Goal: Information Seeking & Learning: Learn about a topic

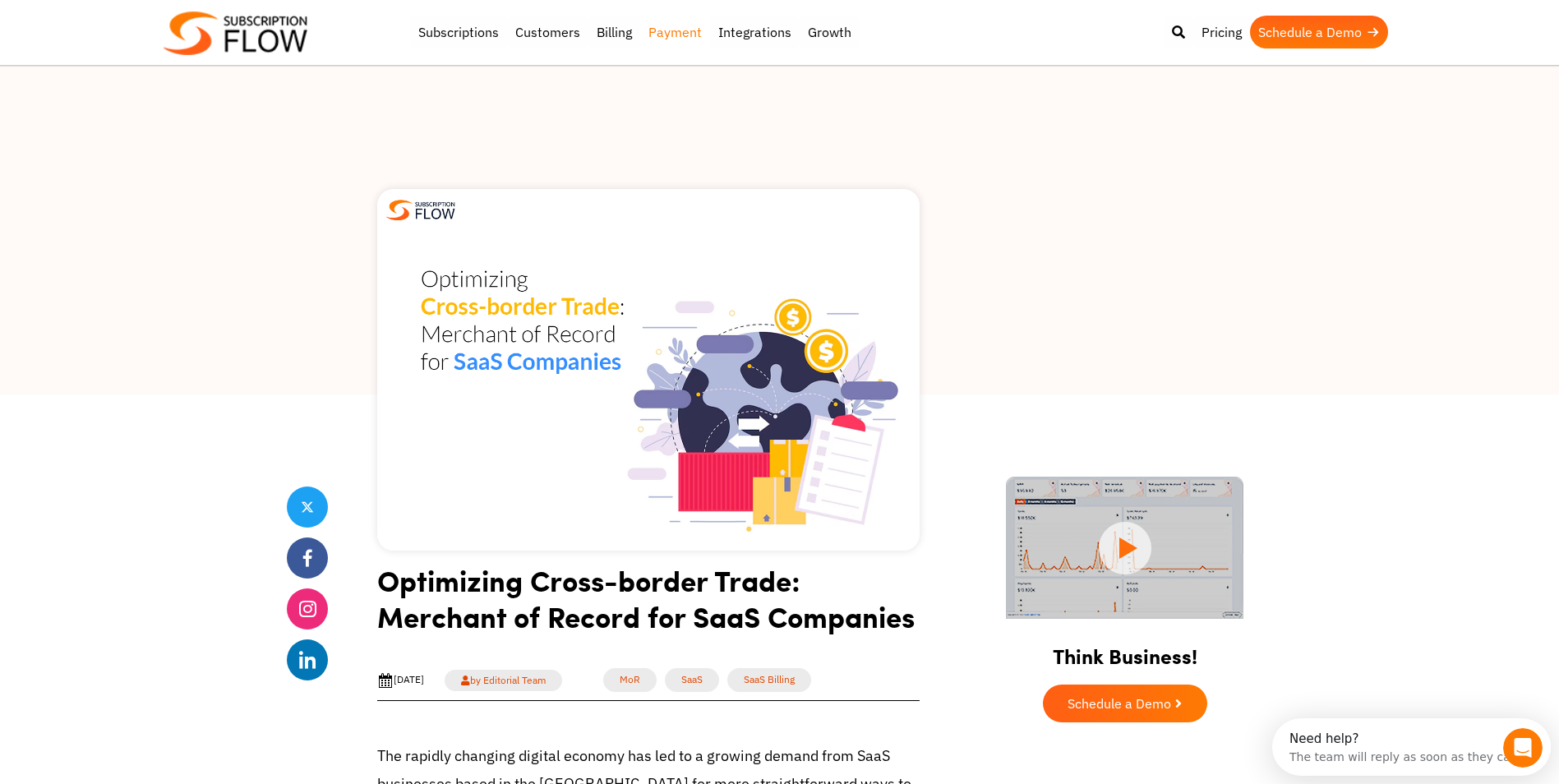
click at [672, 35] on link "Payment" at bounding box center [674, 32] width 69 height 33
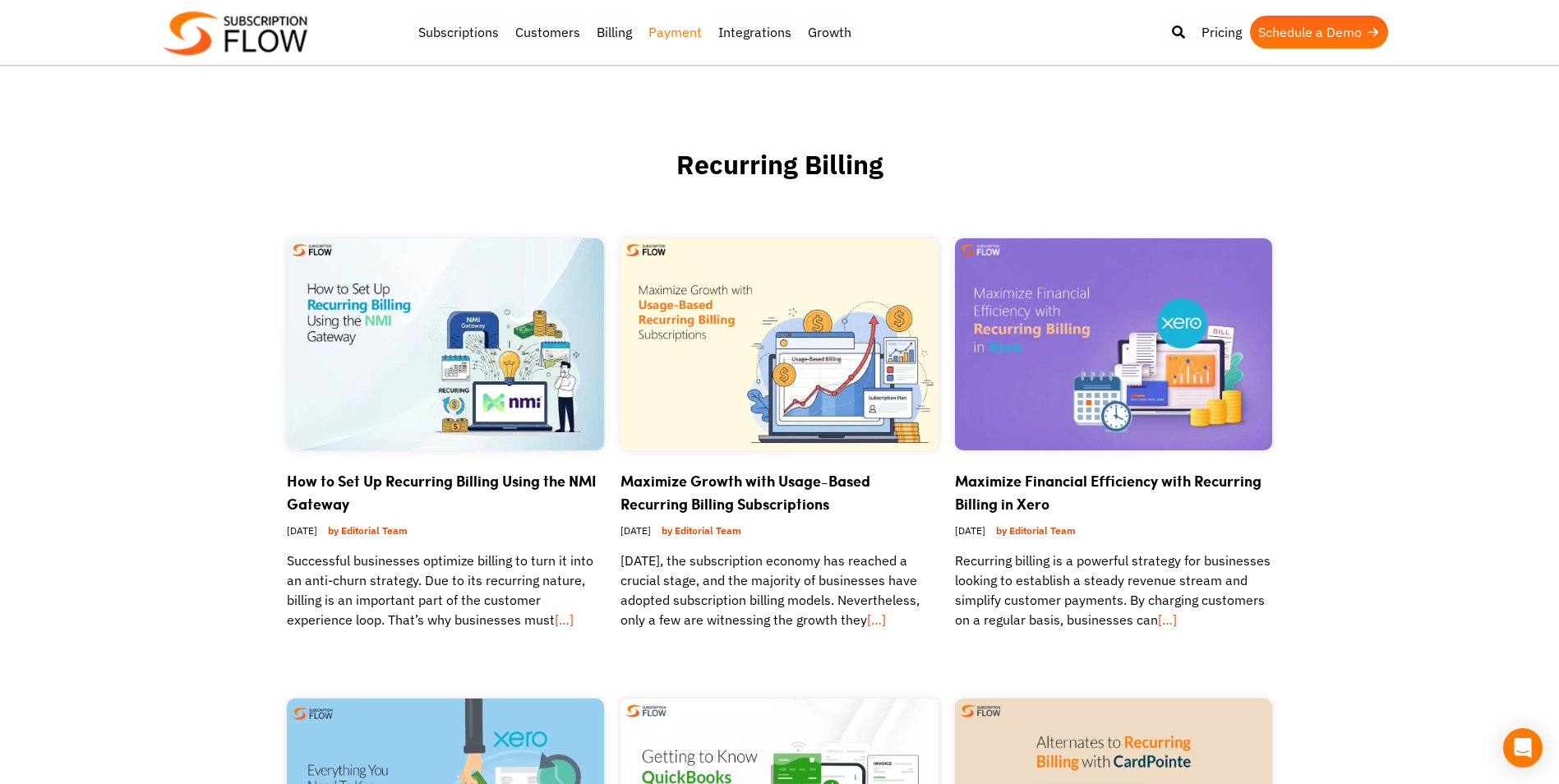
click at [443, 41] on link "Subscriptions" at bounding box center [459, 32] width 97 height 33
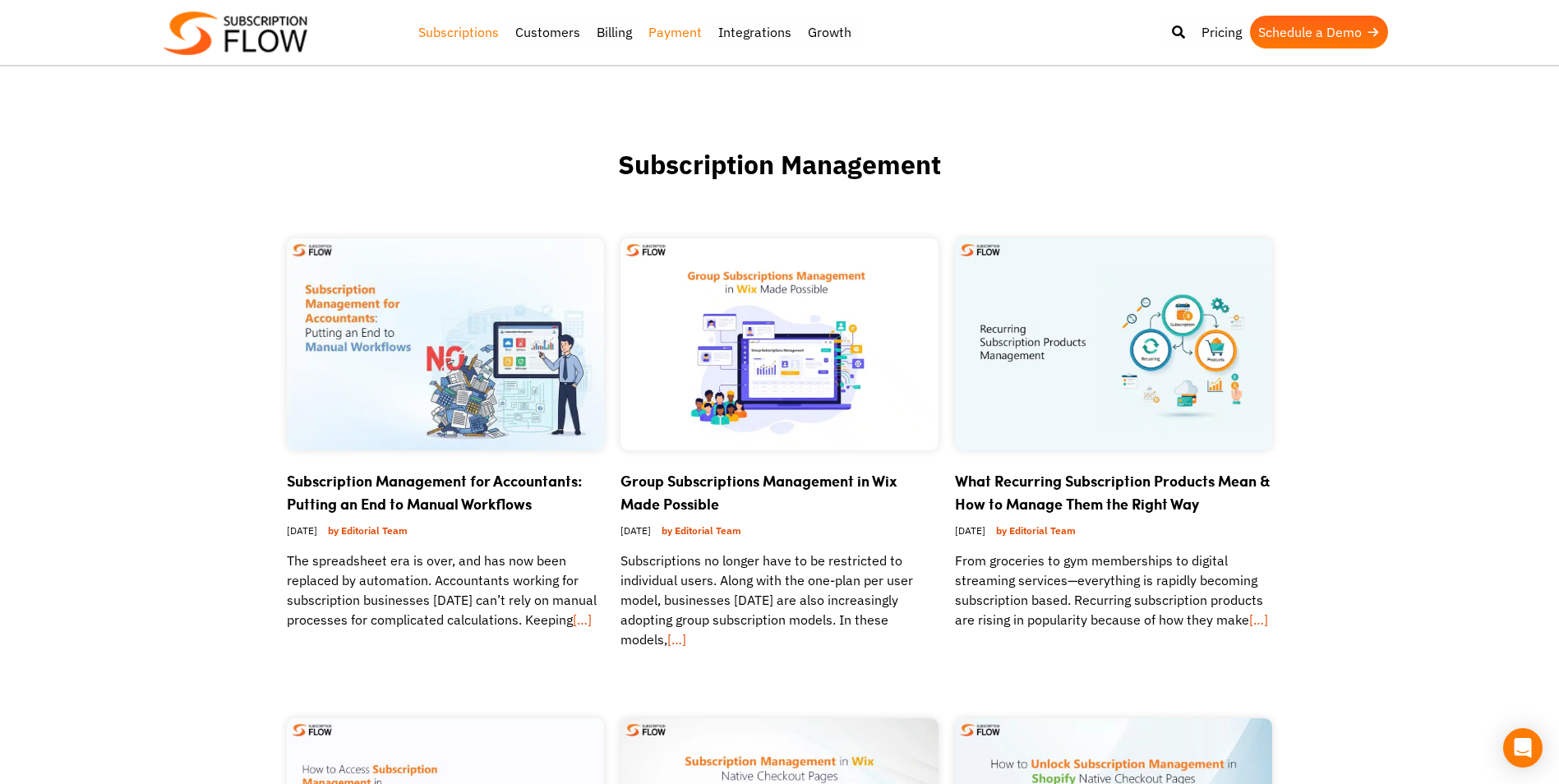
click at [689, 21] on link "Payment" at bounding box center [674, 32] width 69 height 33
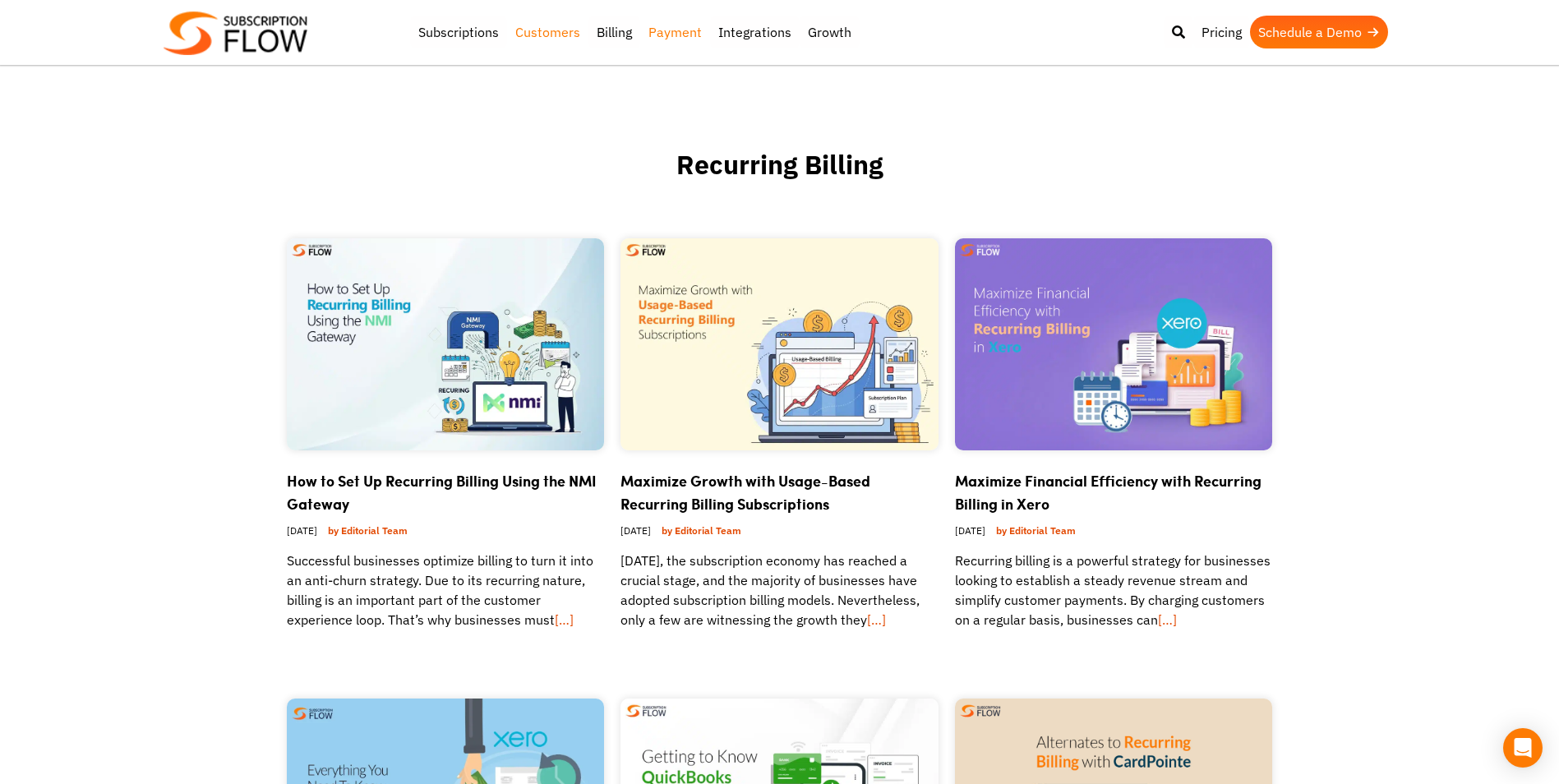
click at [541, 41] on link "Customers" at bounding box center [547, 32] width 81 height 33
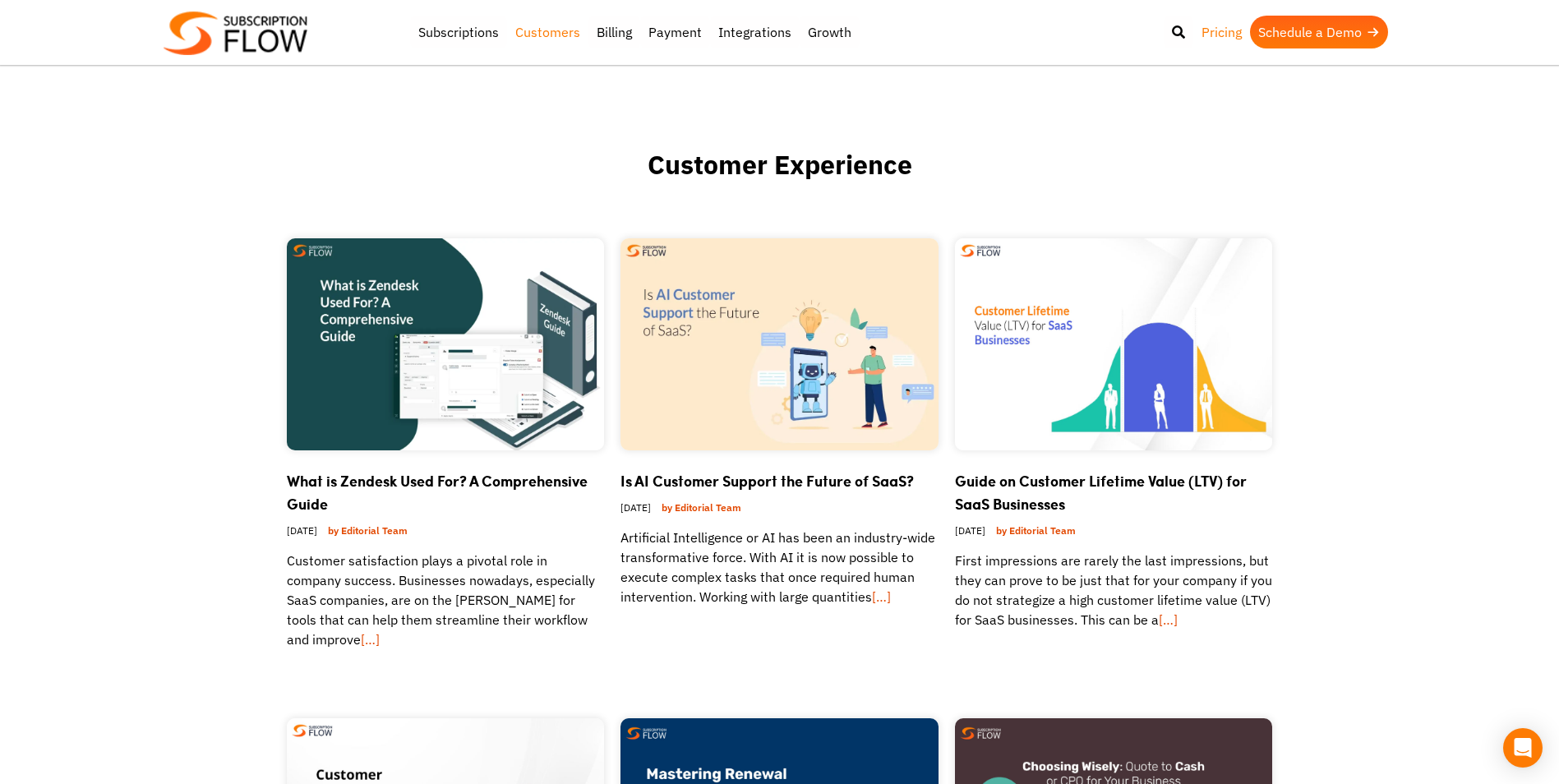
click at [1218, 30] on link "Pricing" at bounding box center [1221, 32] width 57 height 33
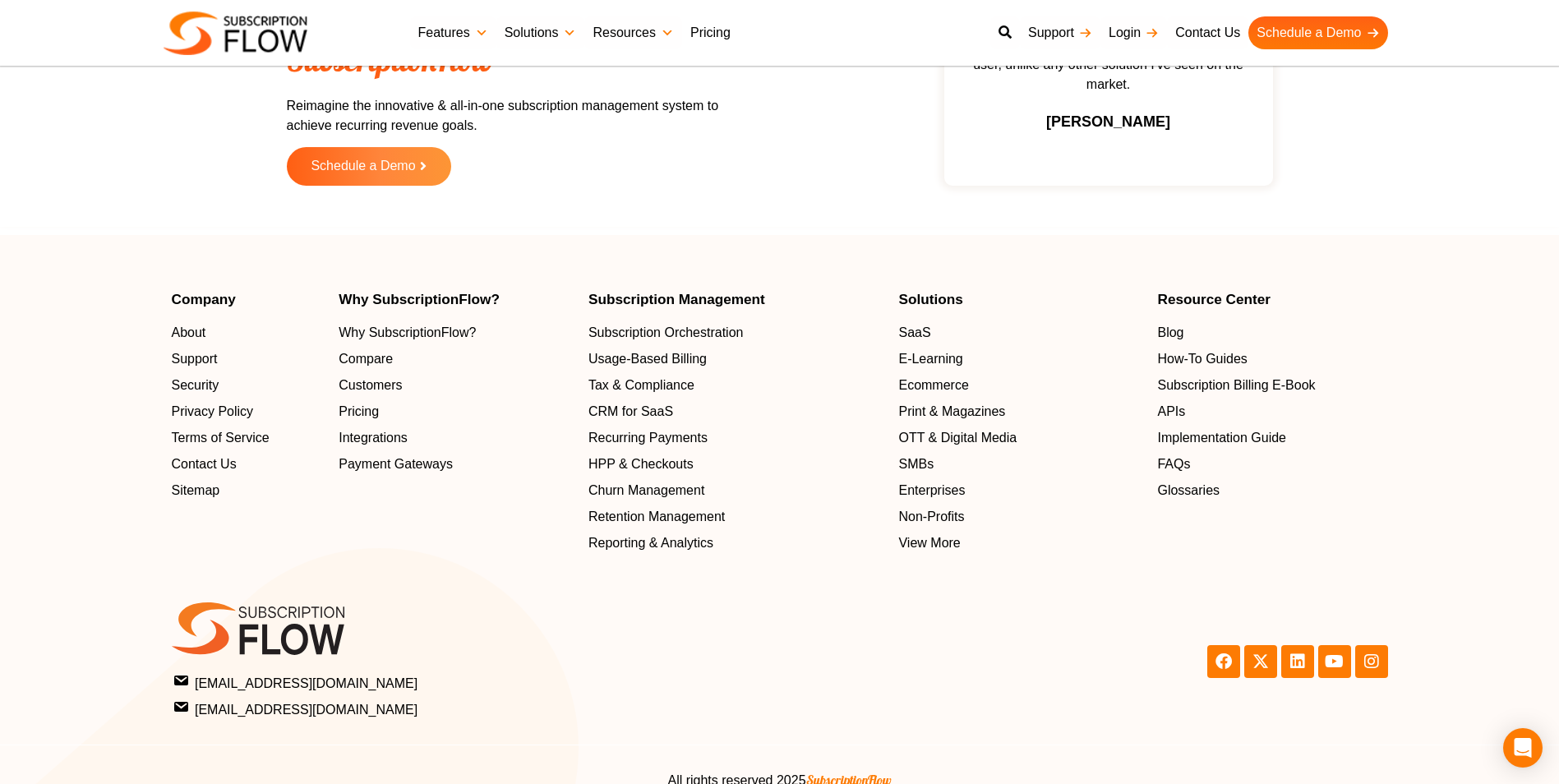
scroll to position [2497, 0]
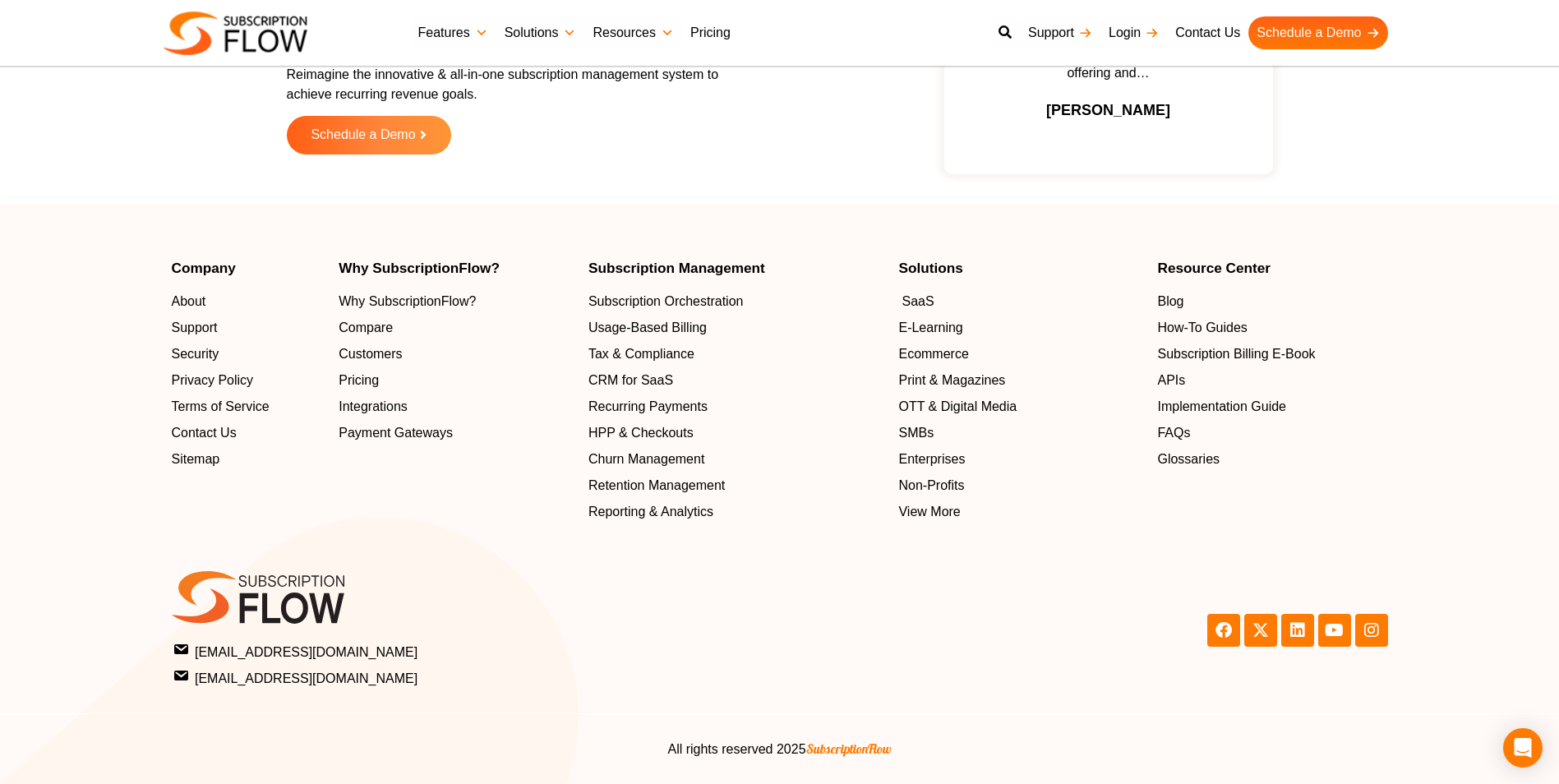
click at [912, 301] on span "SaaS" at bounding box center [916, 301] width 32 height 19
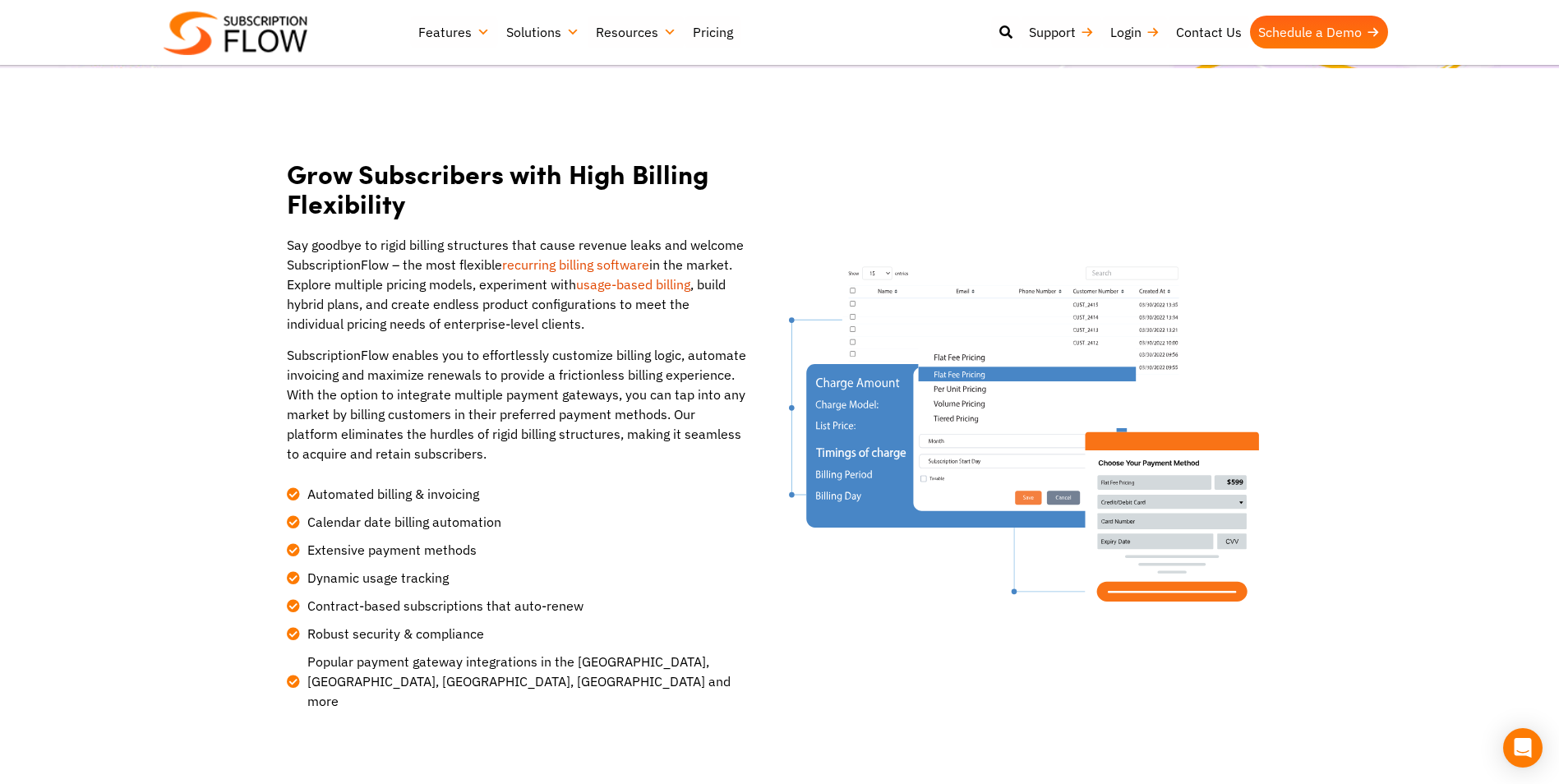
scroll to position [410, 0]
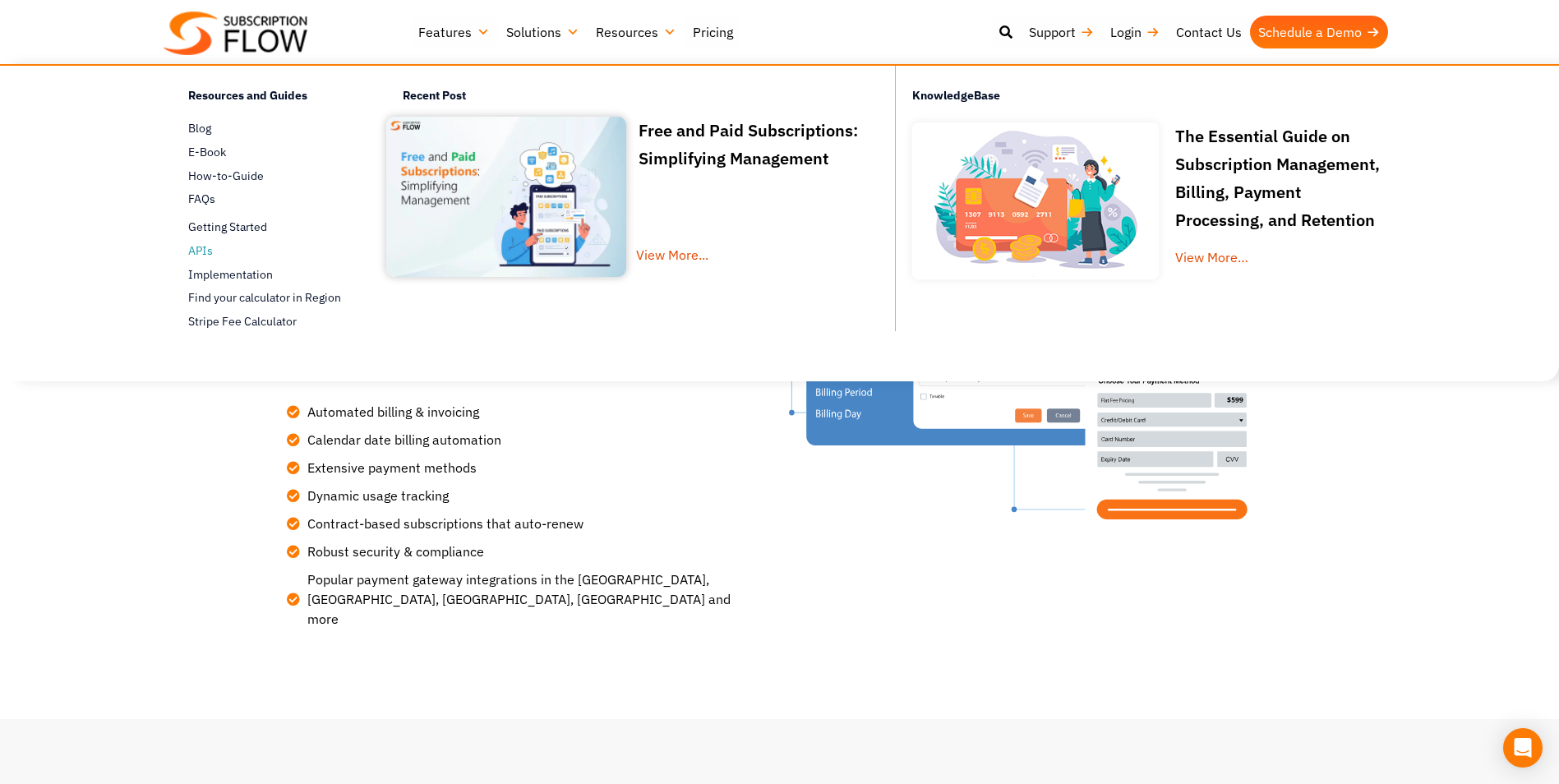
click at [215, 254] on link "APIs To provide developers resources for a seamless experience" at bounding box center [267, 250] width 158 height 19
